Goal: Navigation & Orientation: Understand site structure

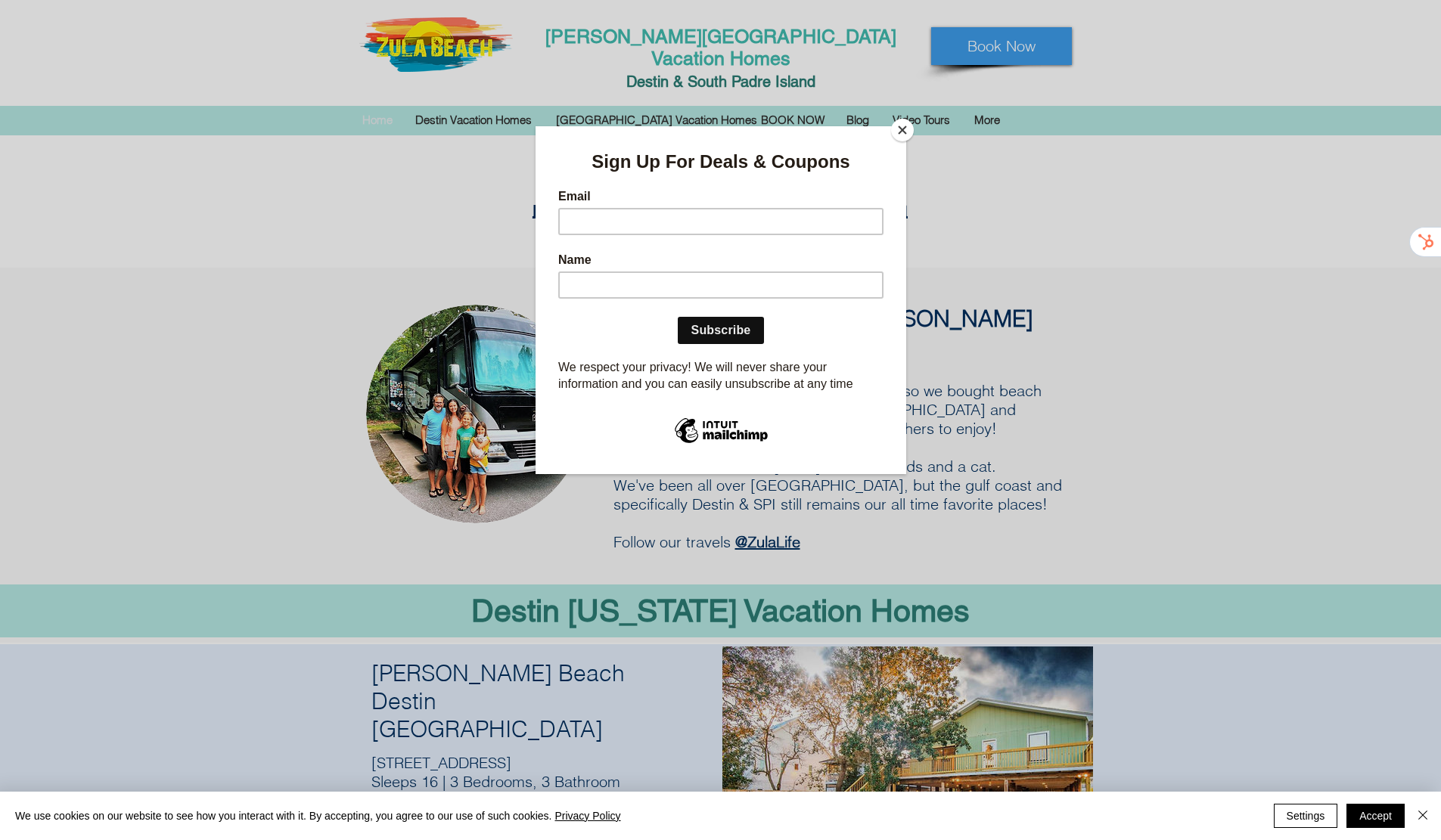
click at [905, 132] on button "Close" at bounding box center [901, 129] width 22 height 22
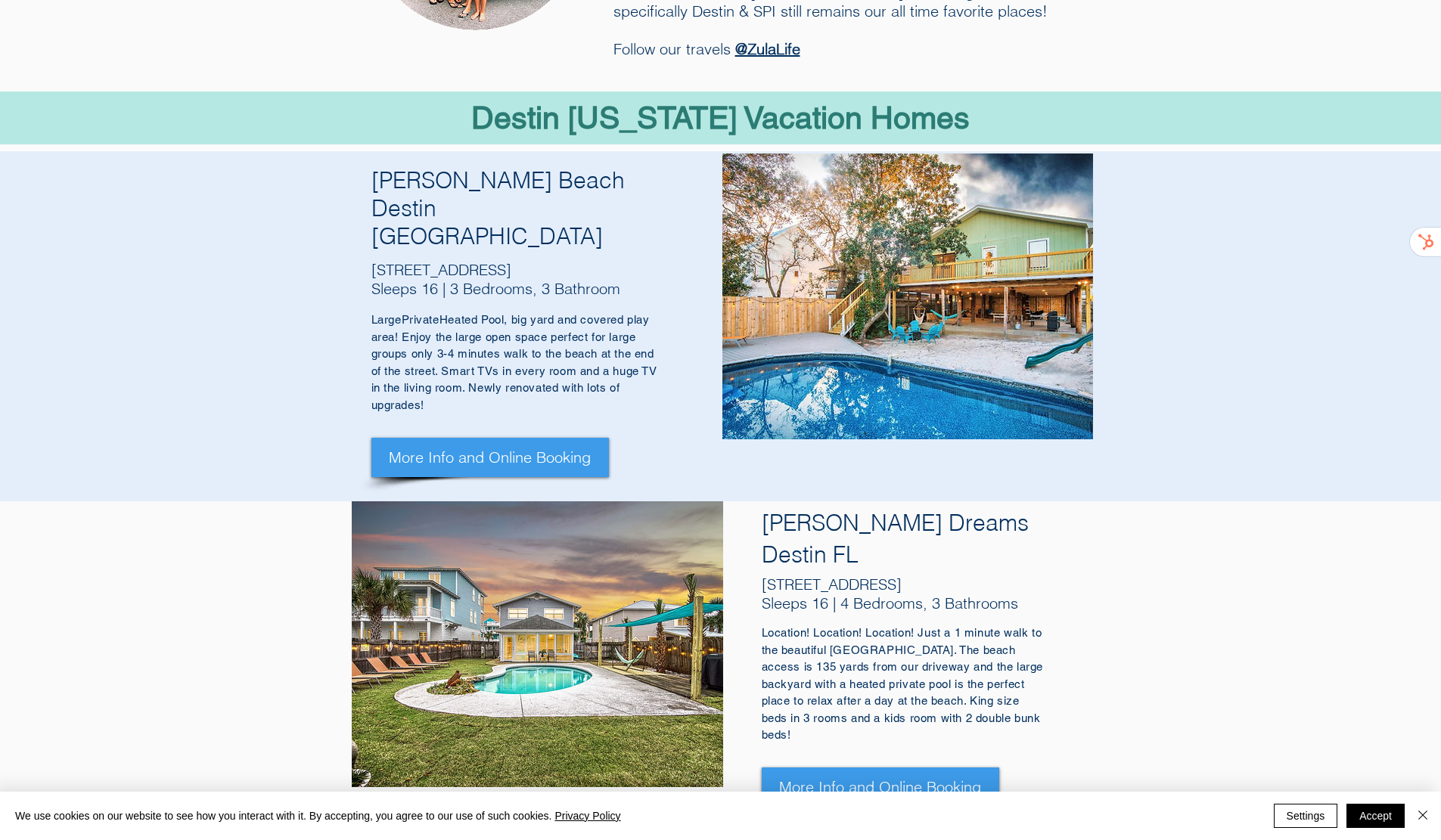
scroll to position [529, 0]
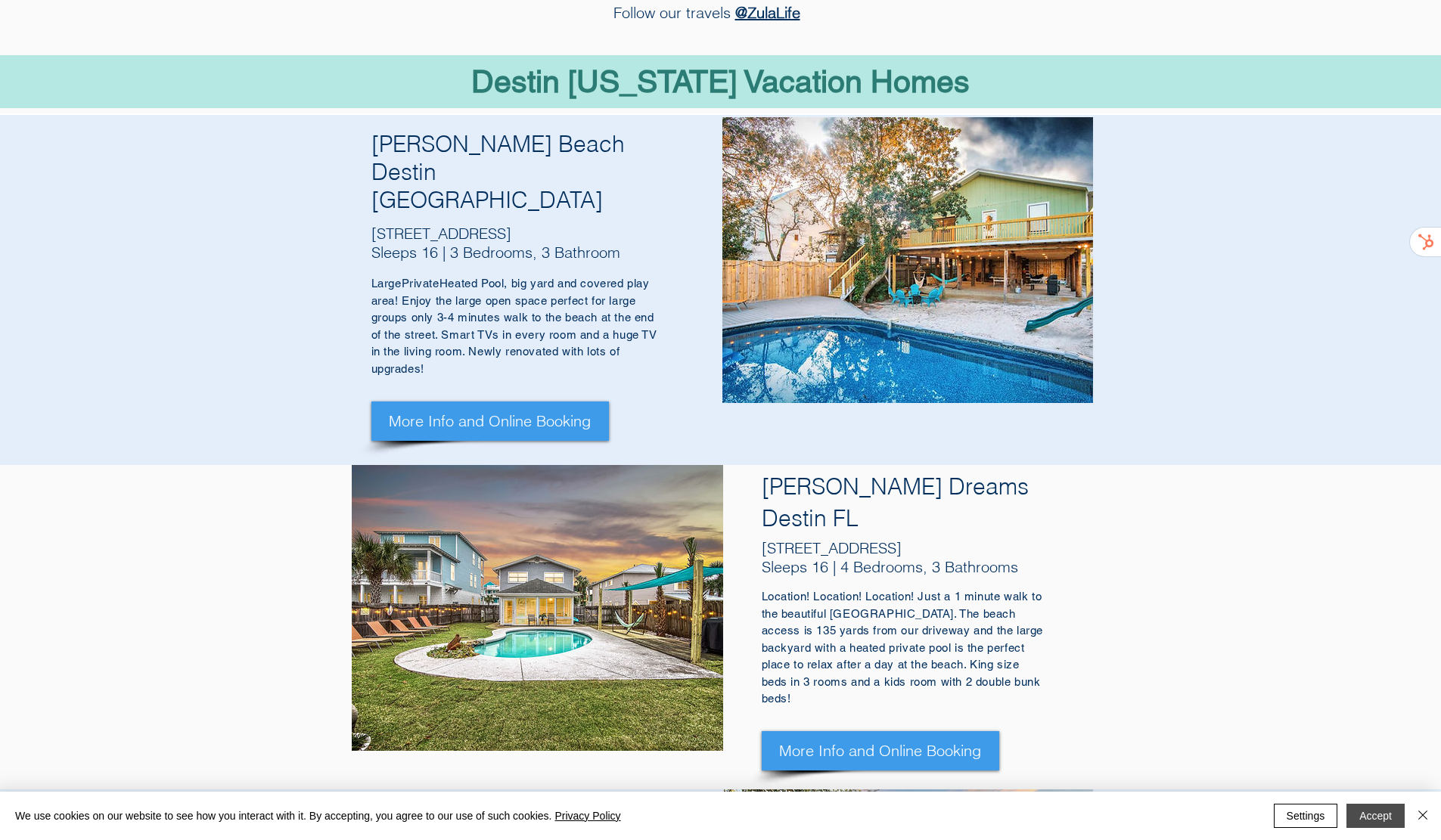
click at [1366, 820] on button "Accept" at bounding box center [1375, 816] width 58 height 24
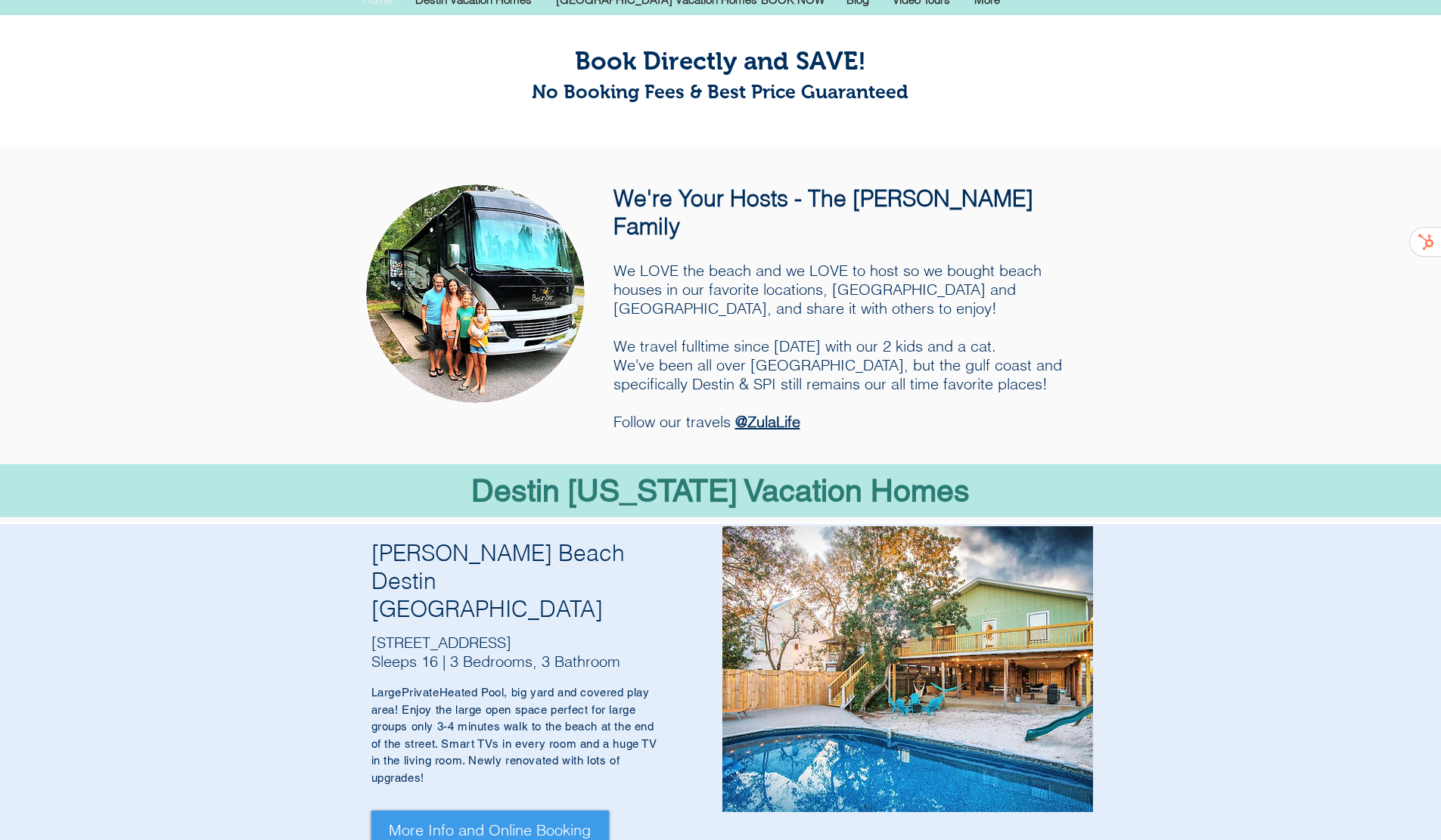
scroll to position [0, 0]
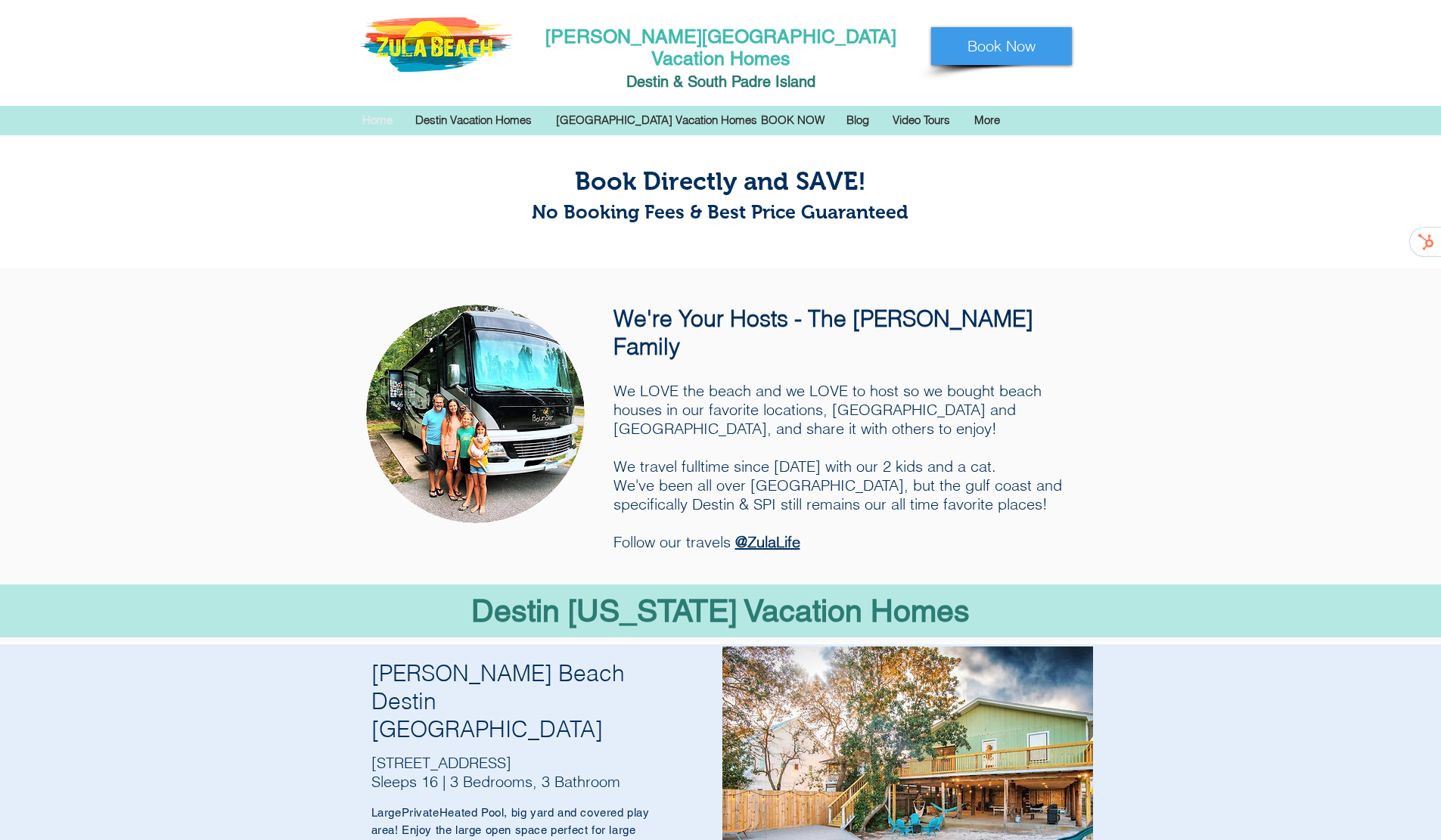
click at [1366, 60] on div at bounding box center [720, 66] width 1441 height 131
click at [1406, 806] on icon "Opens Chat This icon Opens the chat window." at bounding box center [1400, 801] width 24 height 24
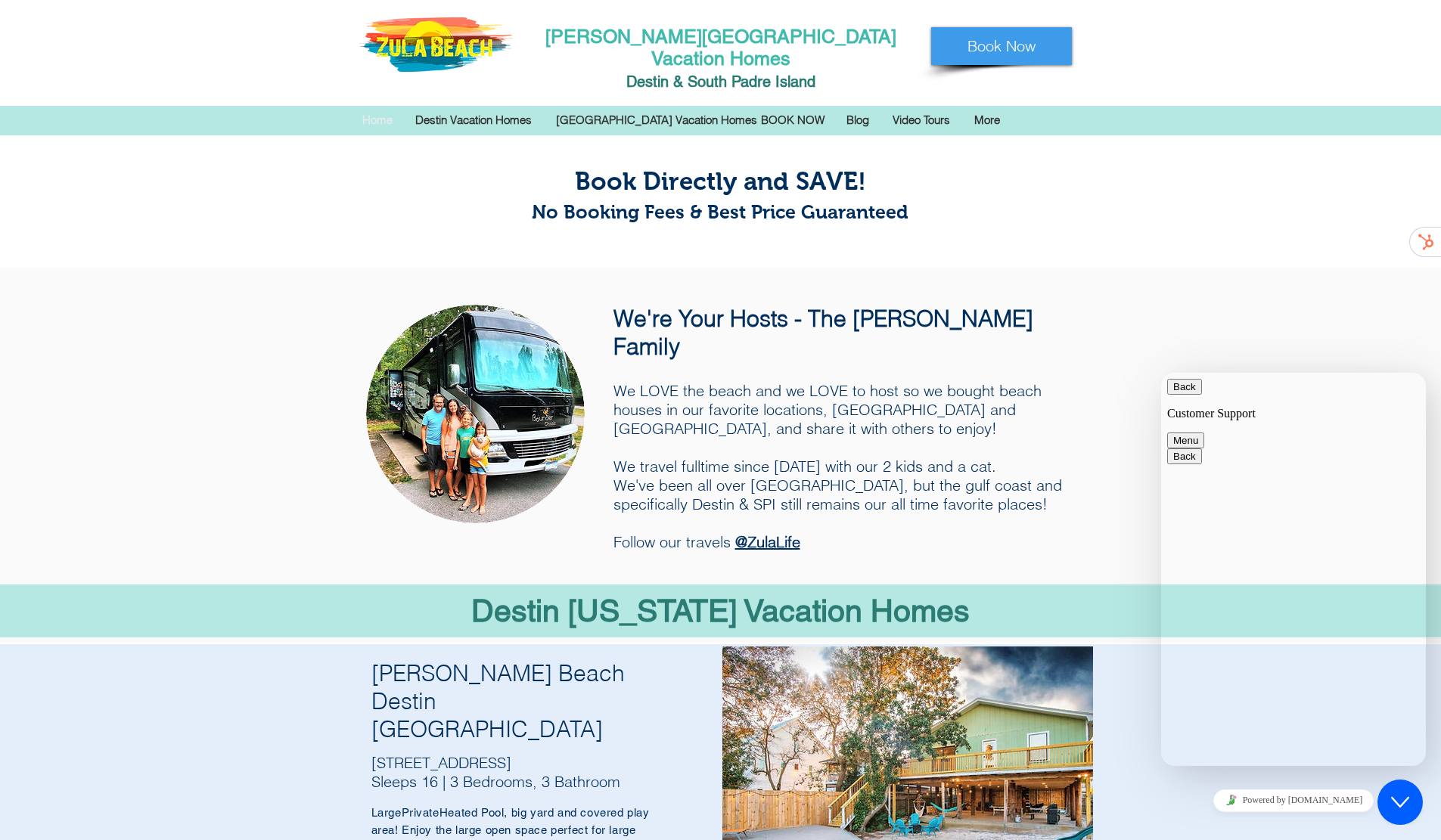
click at [1406, 806] on icon "Close Chat This icon closes the chat window." at bounding box center [1400, 802] width 18 height 18
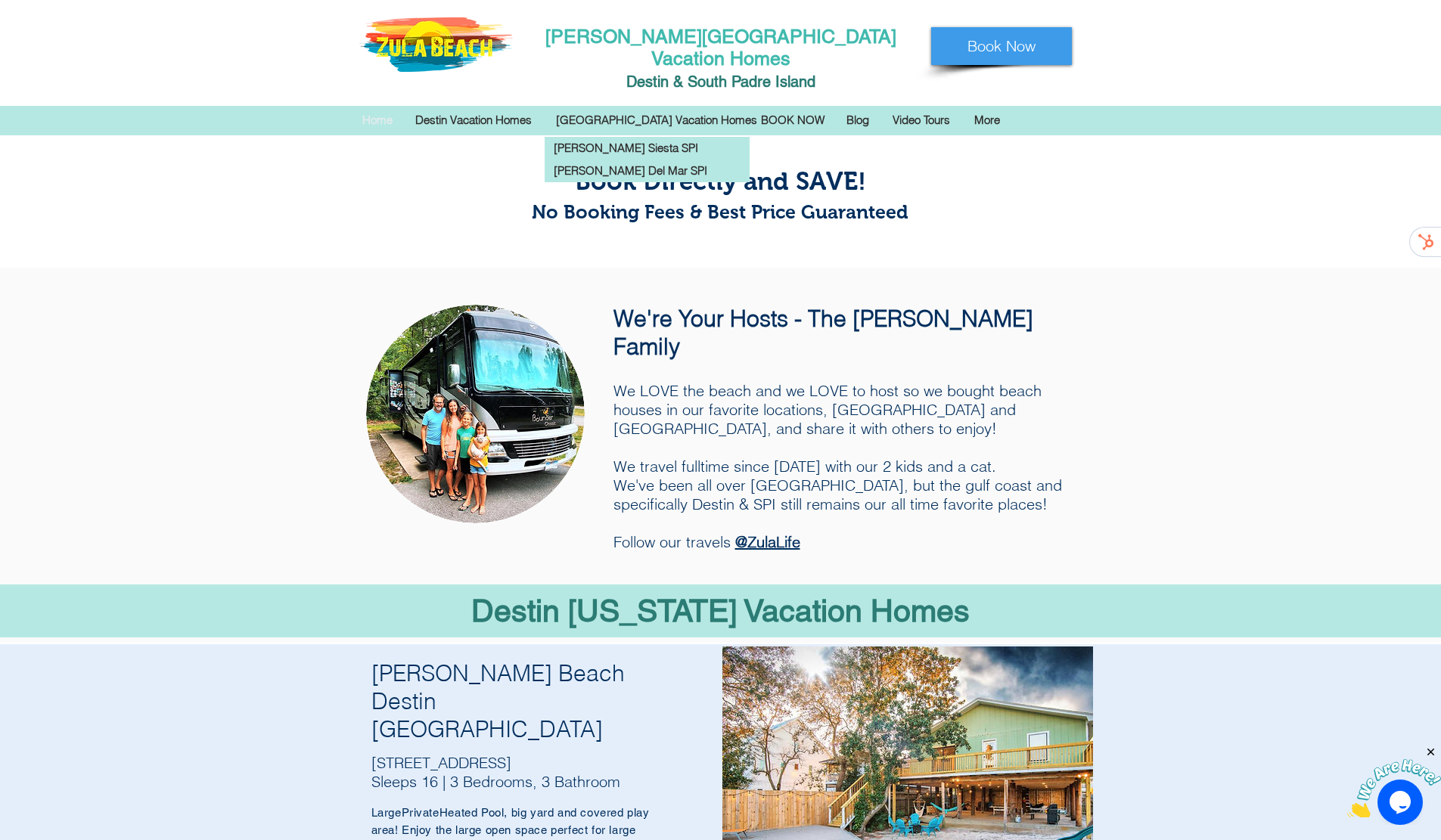
click at [661, 73] on span "Destin & South Padre I" at bounding box center [703, 82] width 154 height 18
click at [660, 73] on span "Destin & South Padre I" at bounding box center [703, 82] width 154 height 18
copy span "Destin"
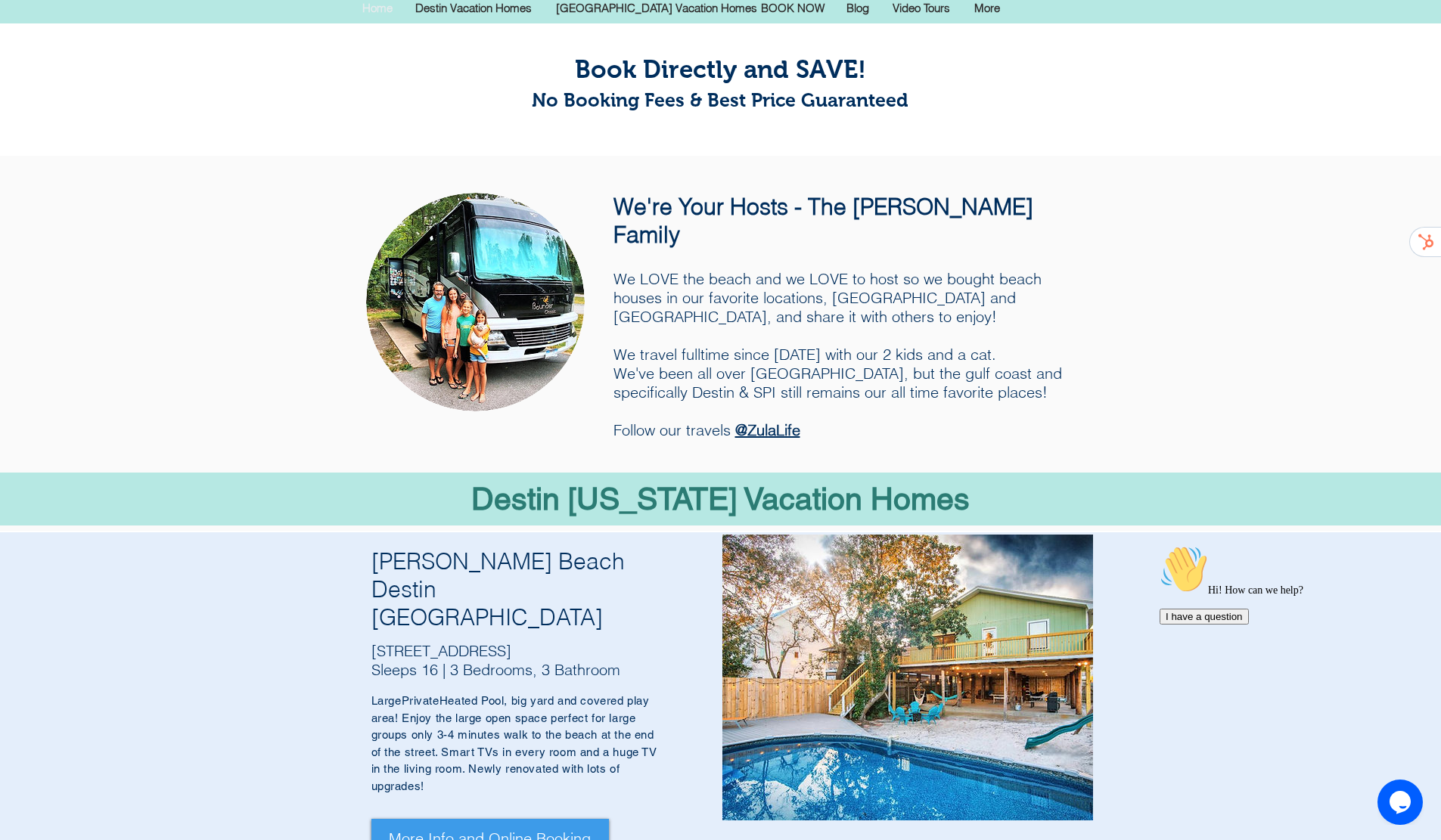
scroll to position [101, 0]
